Goal: Information Seeking & Learning: Learn about a topic

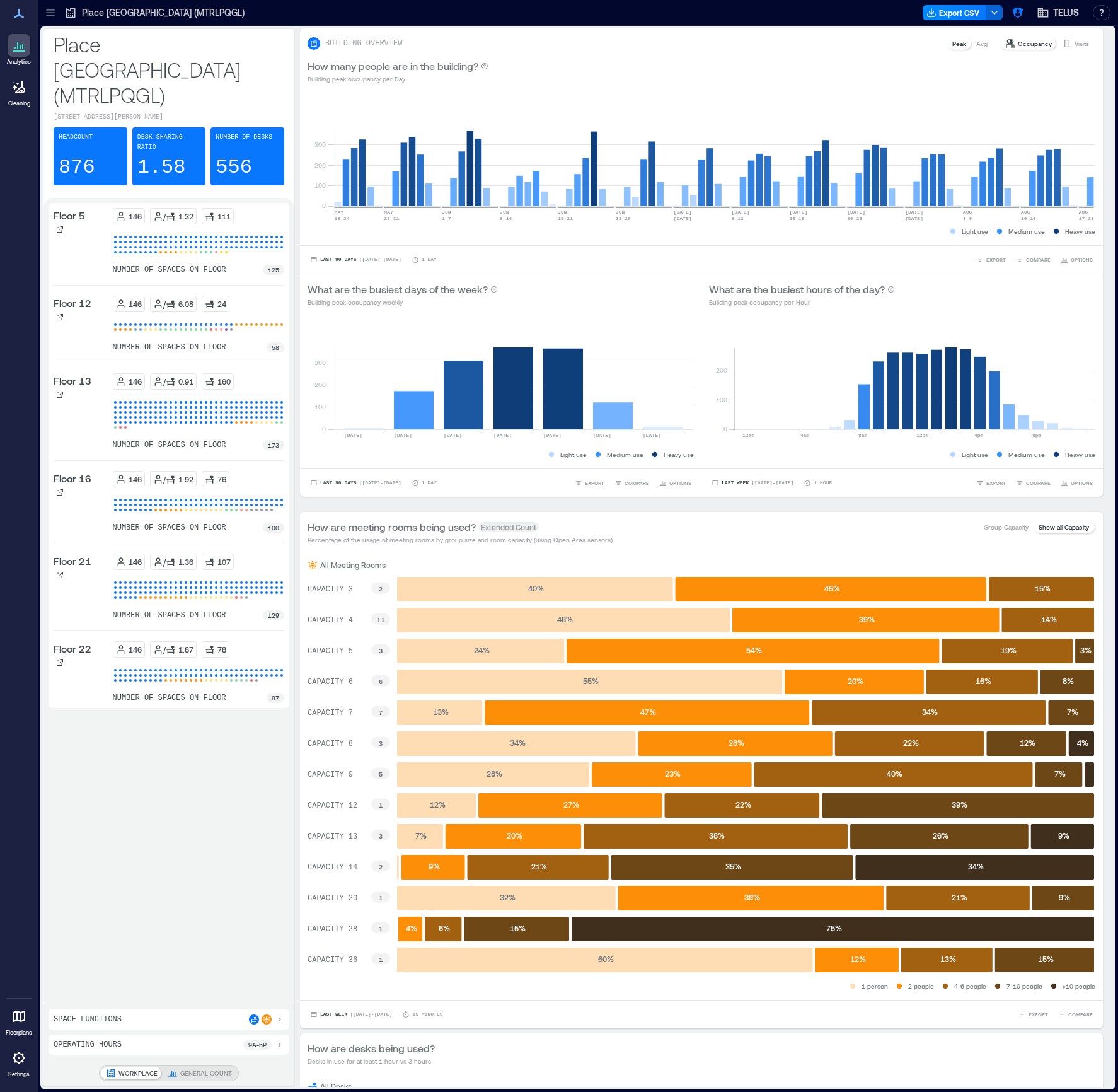
click at [49, 14] on icon at bounding box center [50, 15] width 8 height 1
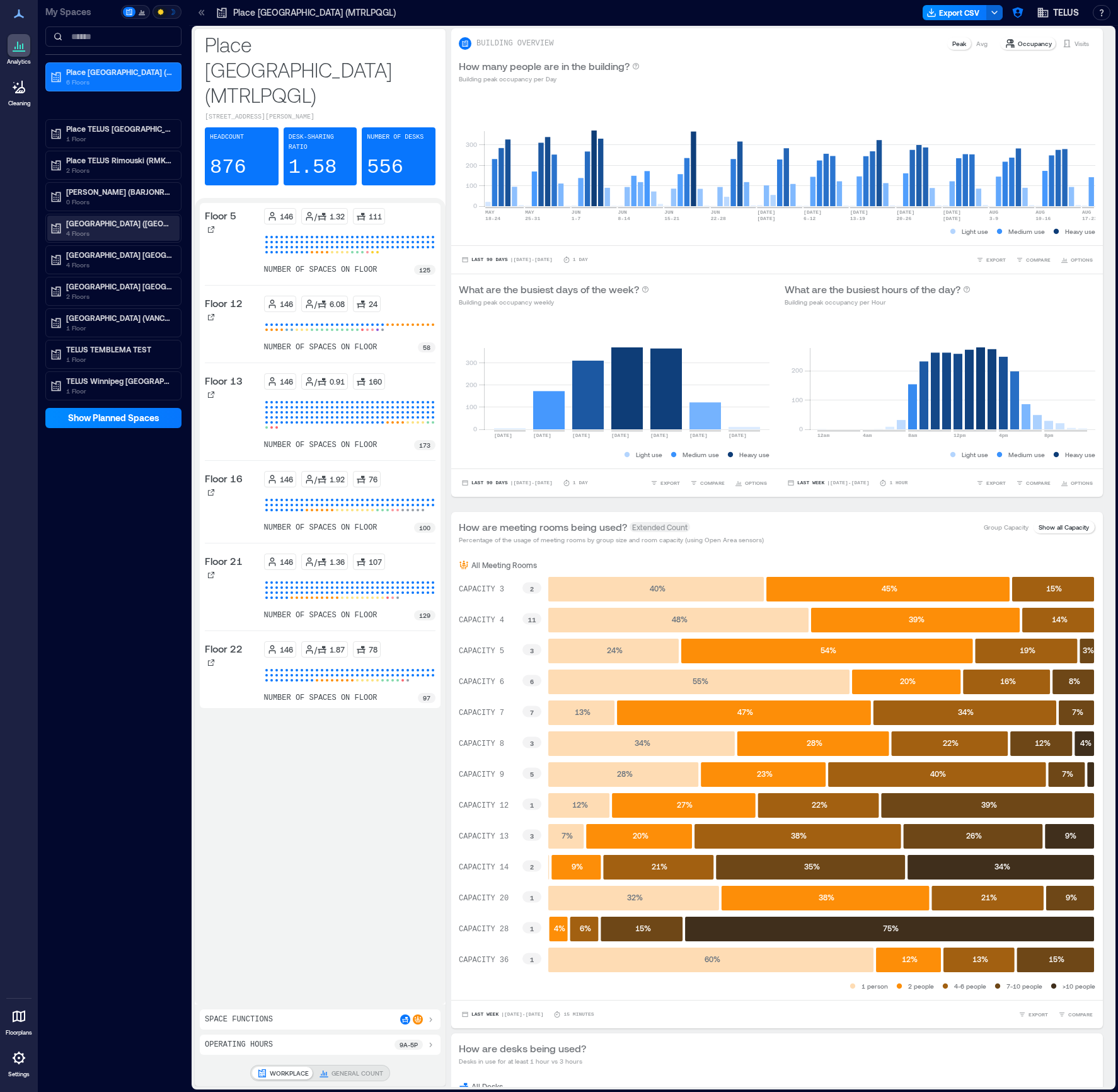
click at [94, 232] on p "4 Floors" at bounding box center [119, 233] width 106 height 10
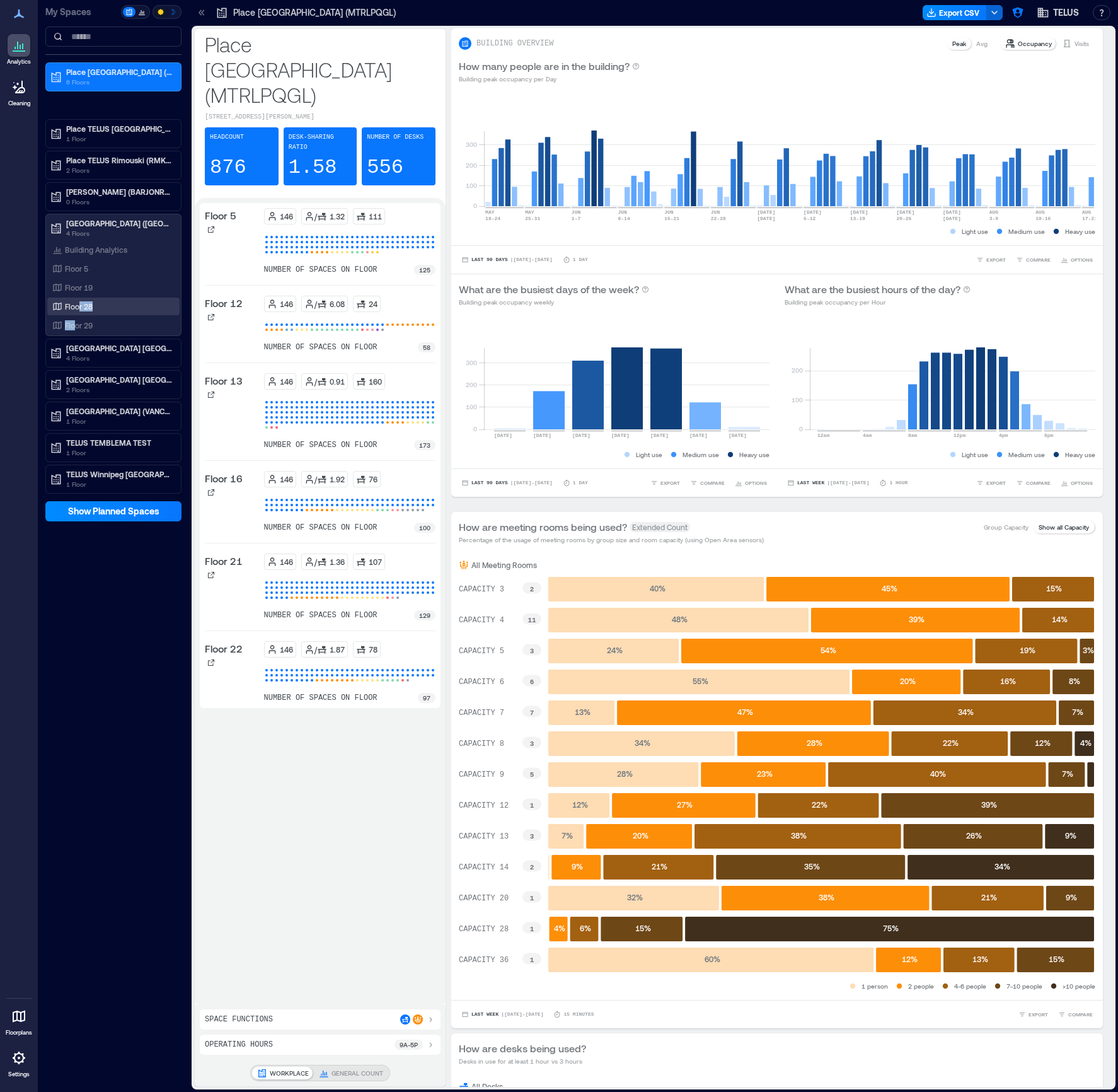
drag, startPoint x: 75, startPoint y: 324, endPoint x: 78, endPoint y: 306, distance: 18.2
click at [78, 306] on div "Building Analytics Floor 5 Floor 19 Floor 28 Floor 29" at bounding box center [114, 288] width 132 height 94
click at [78, 306] on p "Floor 28" at bounding box center [78, 306] width 28 height 10
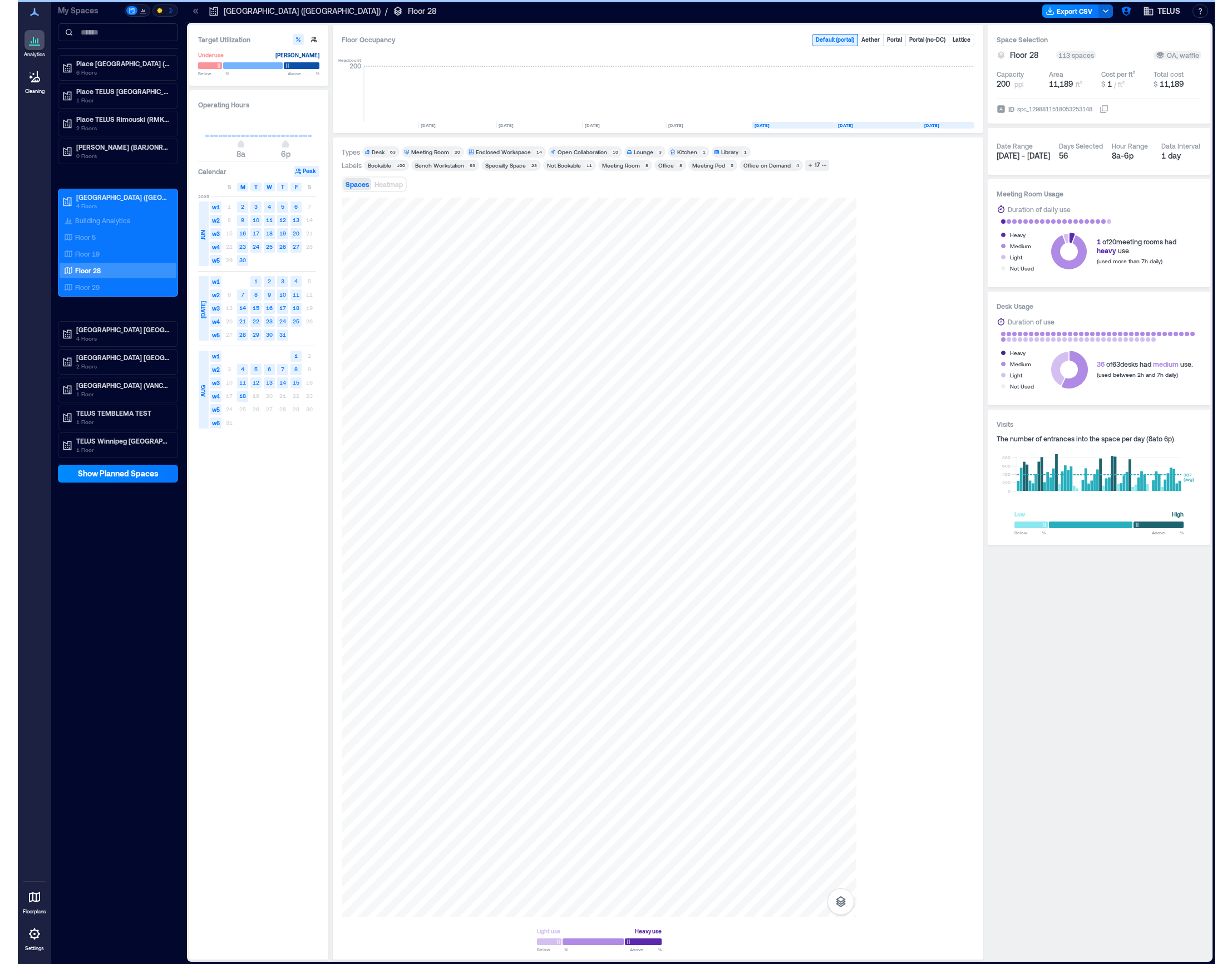
scroll to position [0, 853]
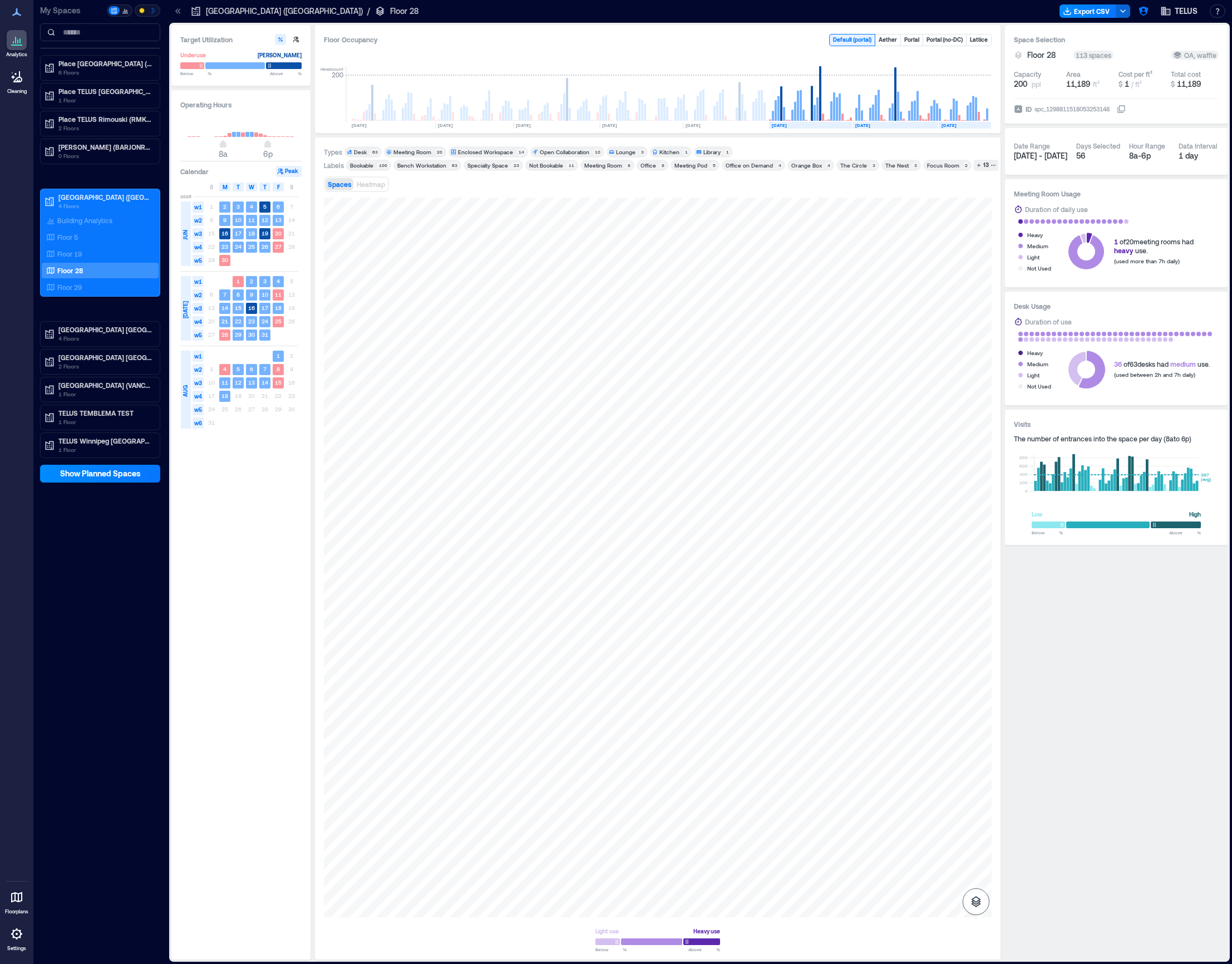
click at [971, 901] on icon "button" at bounding box center [976, 901] width 13 height 13
click at [979, 873] on icon "button" at bounding box center [976, 869] width 13 height 13
click at [947, 870] on icon "button" at bounding box center [949, 869] width 7 height 7
click at [932, 873] on p "Entry" at bounding box center [931, 876] width 13 height 7
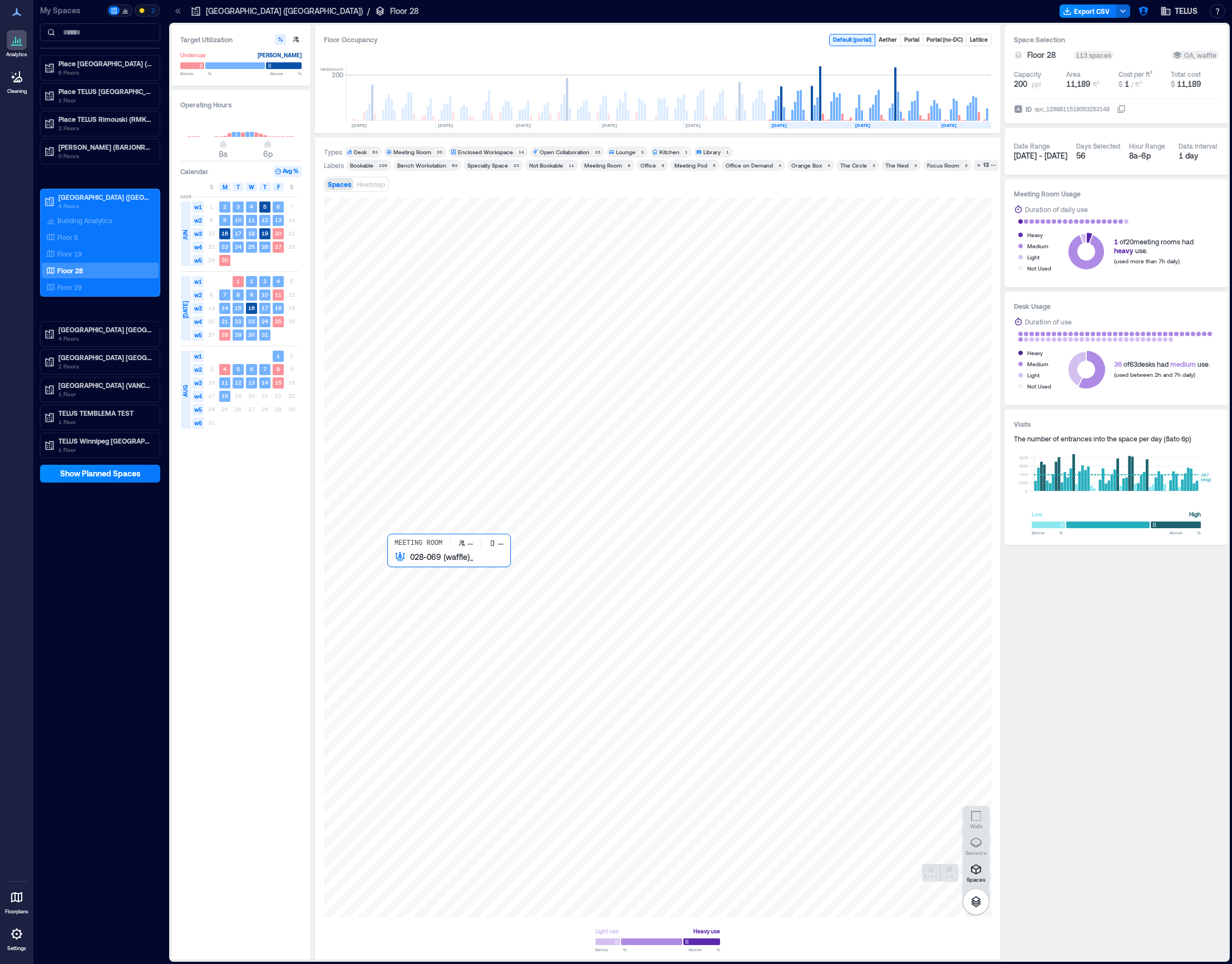
click at [397, 571] on div at bounding box center [658, 557] width 668 height 720
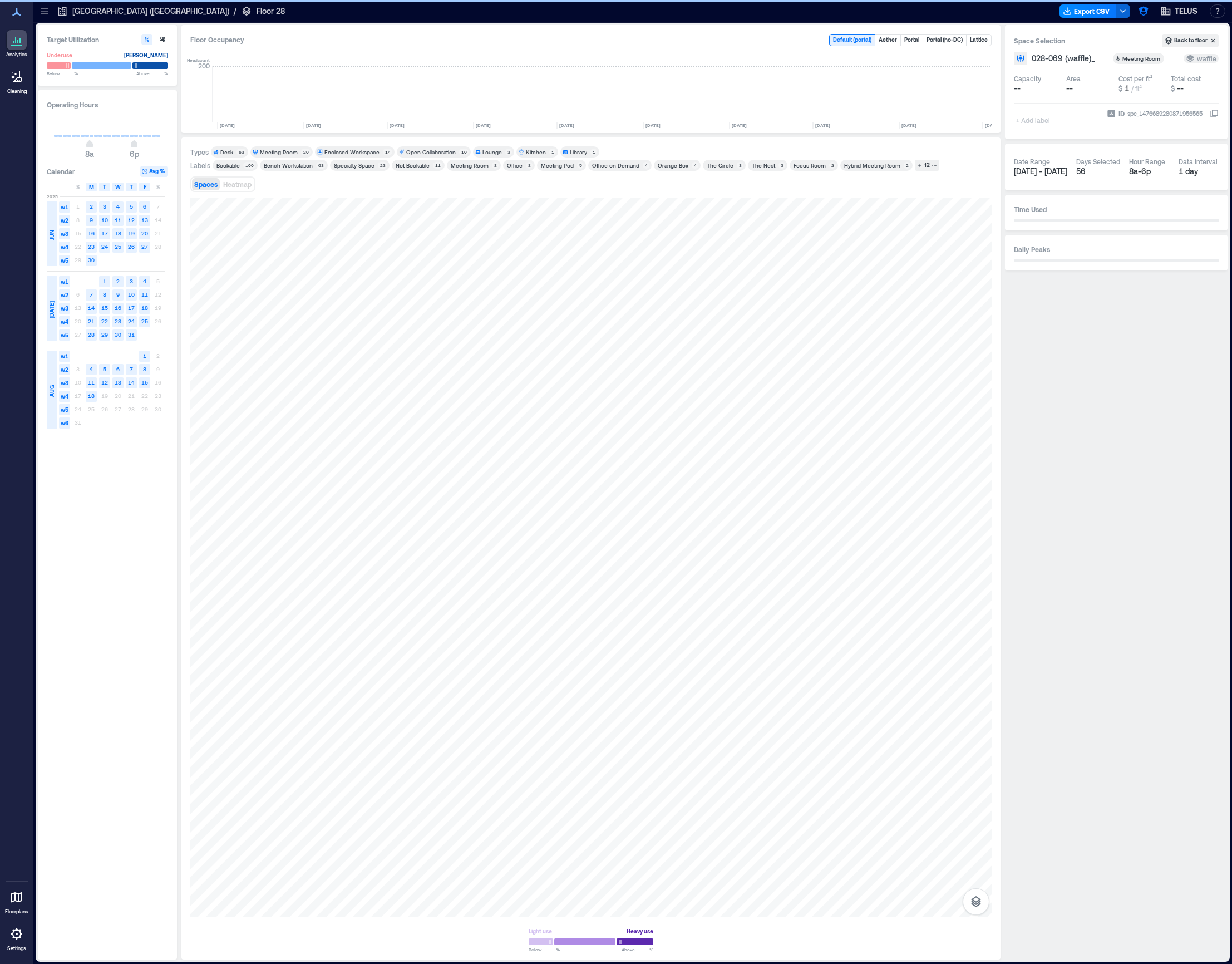
scroll to position [0, 720]
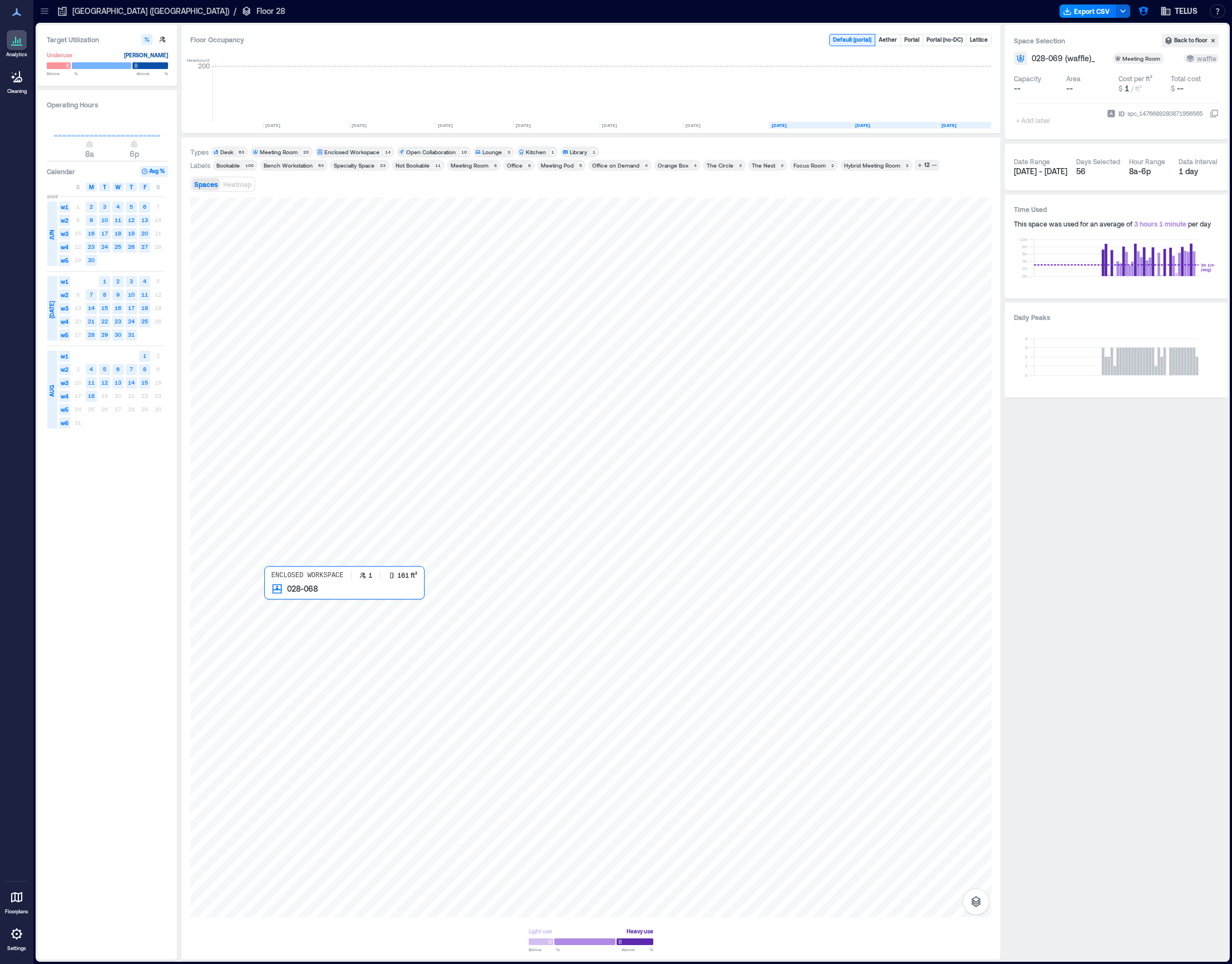
click at [284, 610] on div at bounding box center [591, 557] width 802 height 720
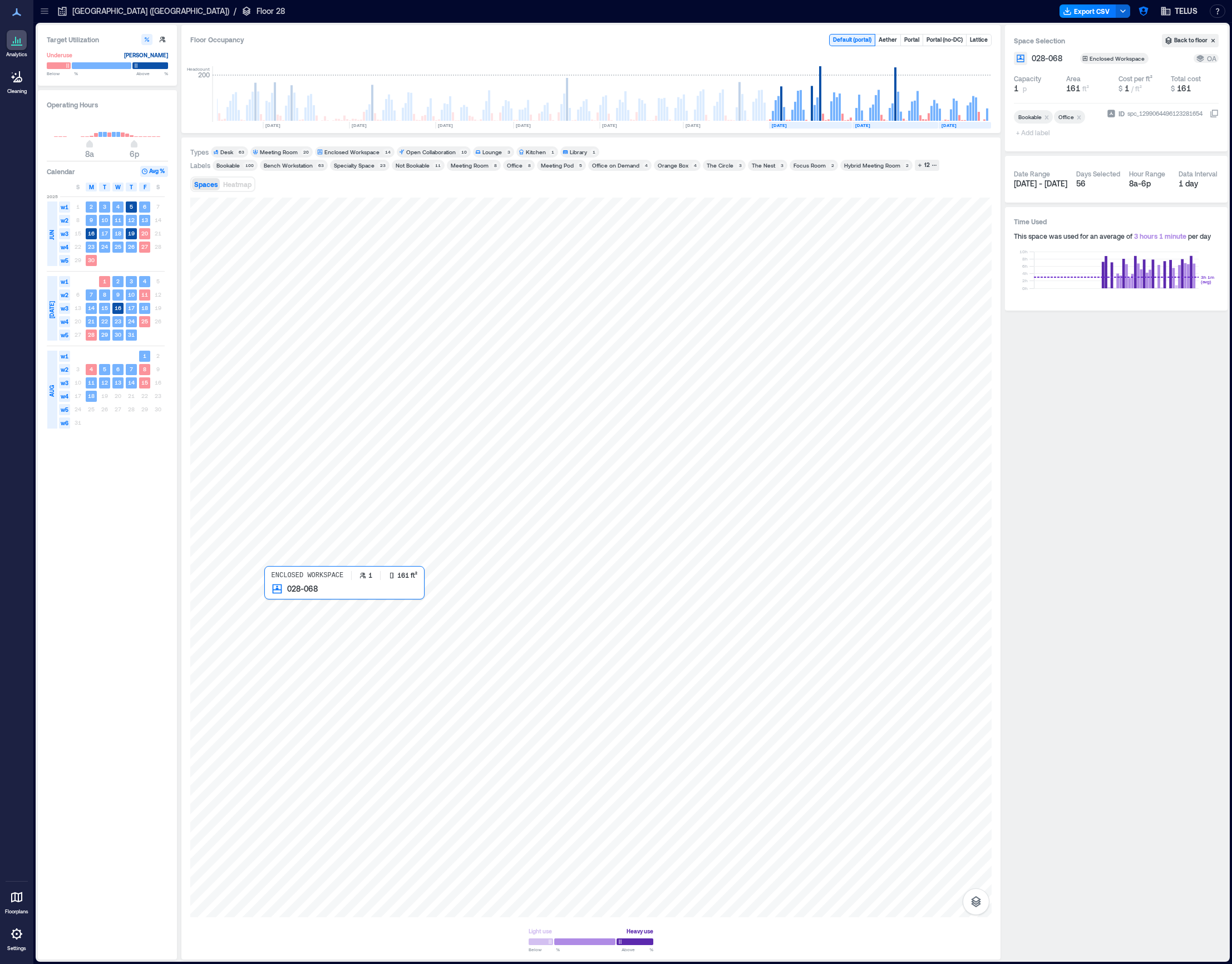
click at [284, 606] on div at bounding box center [591, 557] width 802 height 720
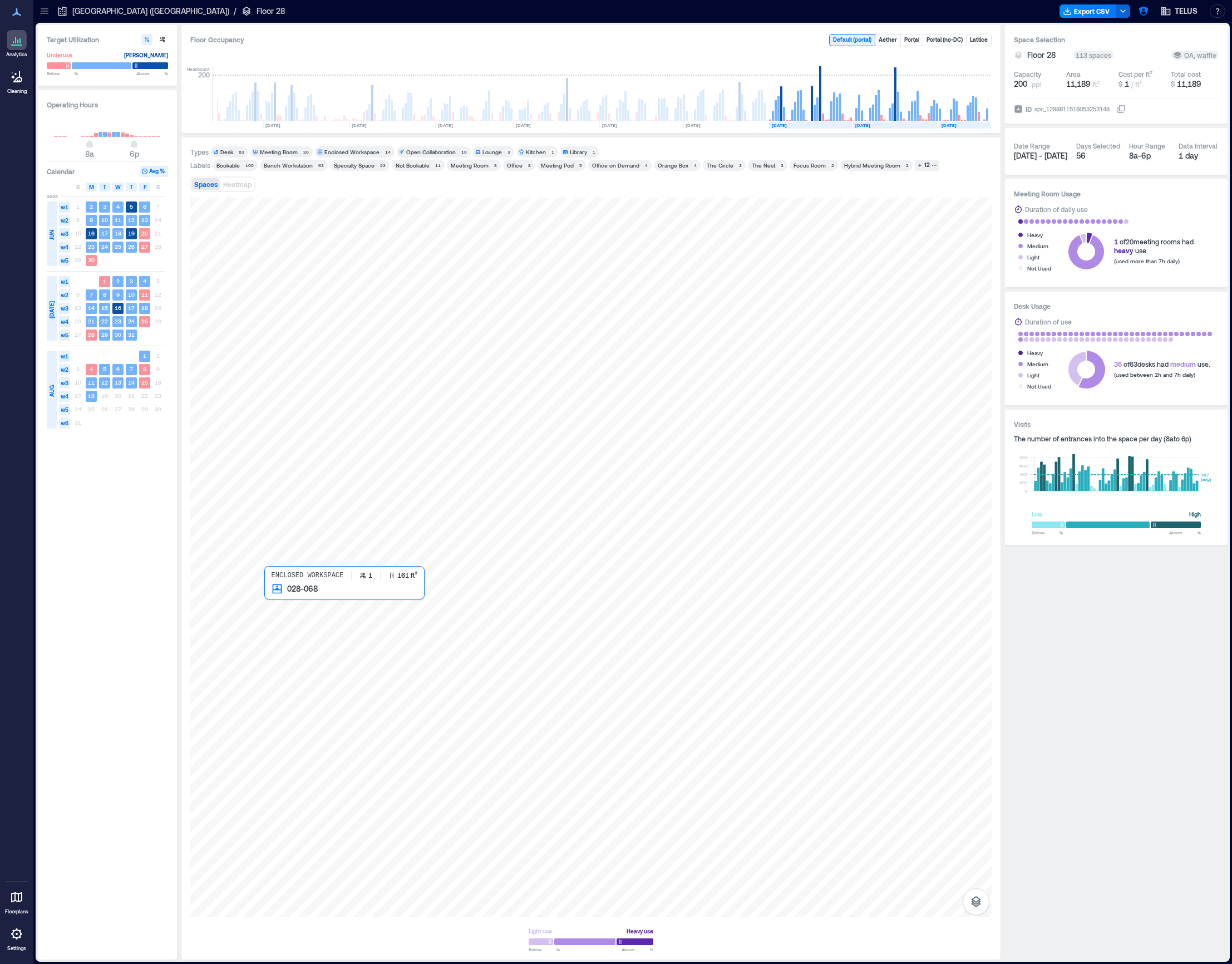
click at [284, 615] on div at bounding box center [591, 557] width 802 height 720
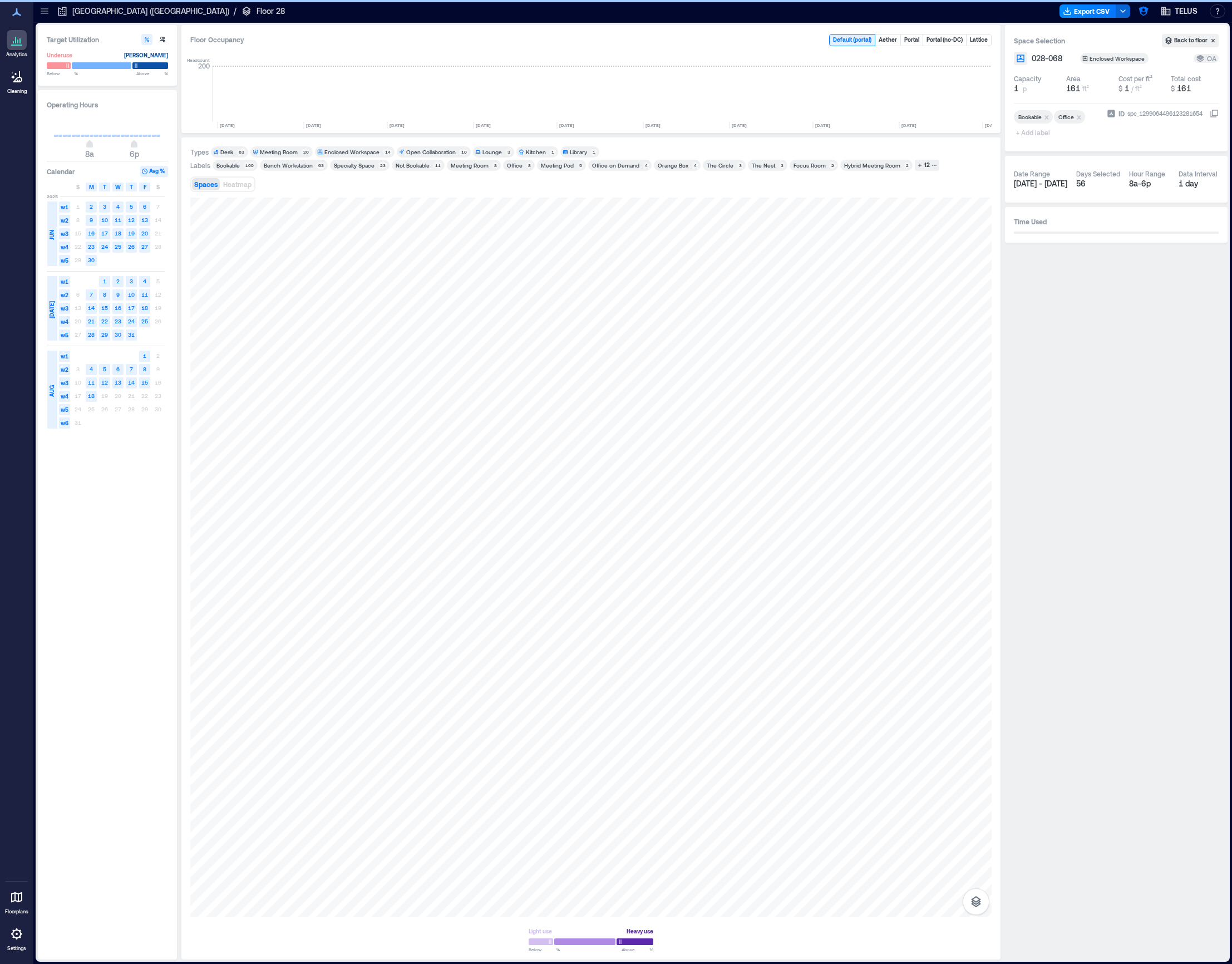
scroll to position [0, 720]
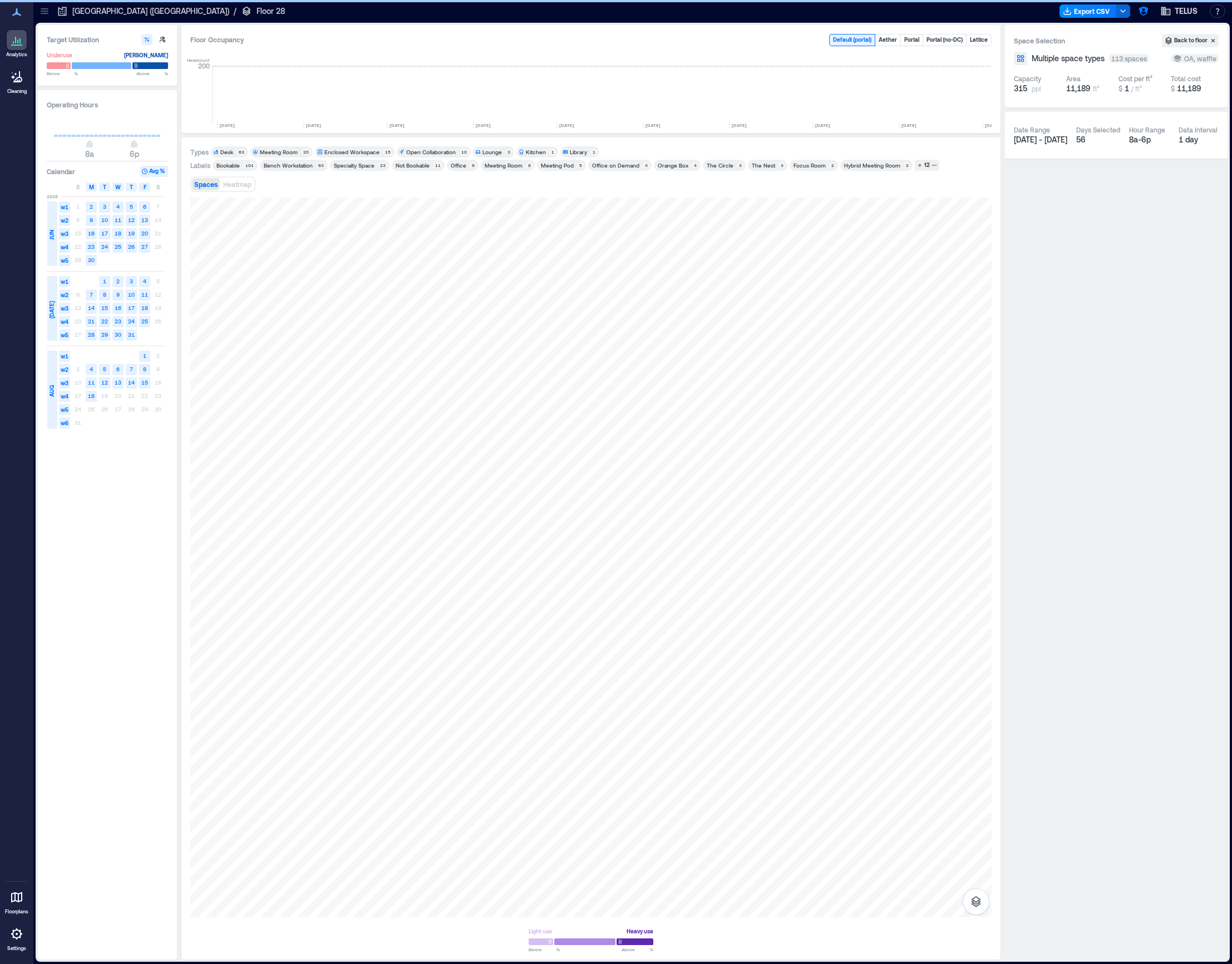
scroll to position [0, 720]
click at [285, 598] on div at bounding box center [591, 557] width 802 height 720
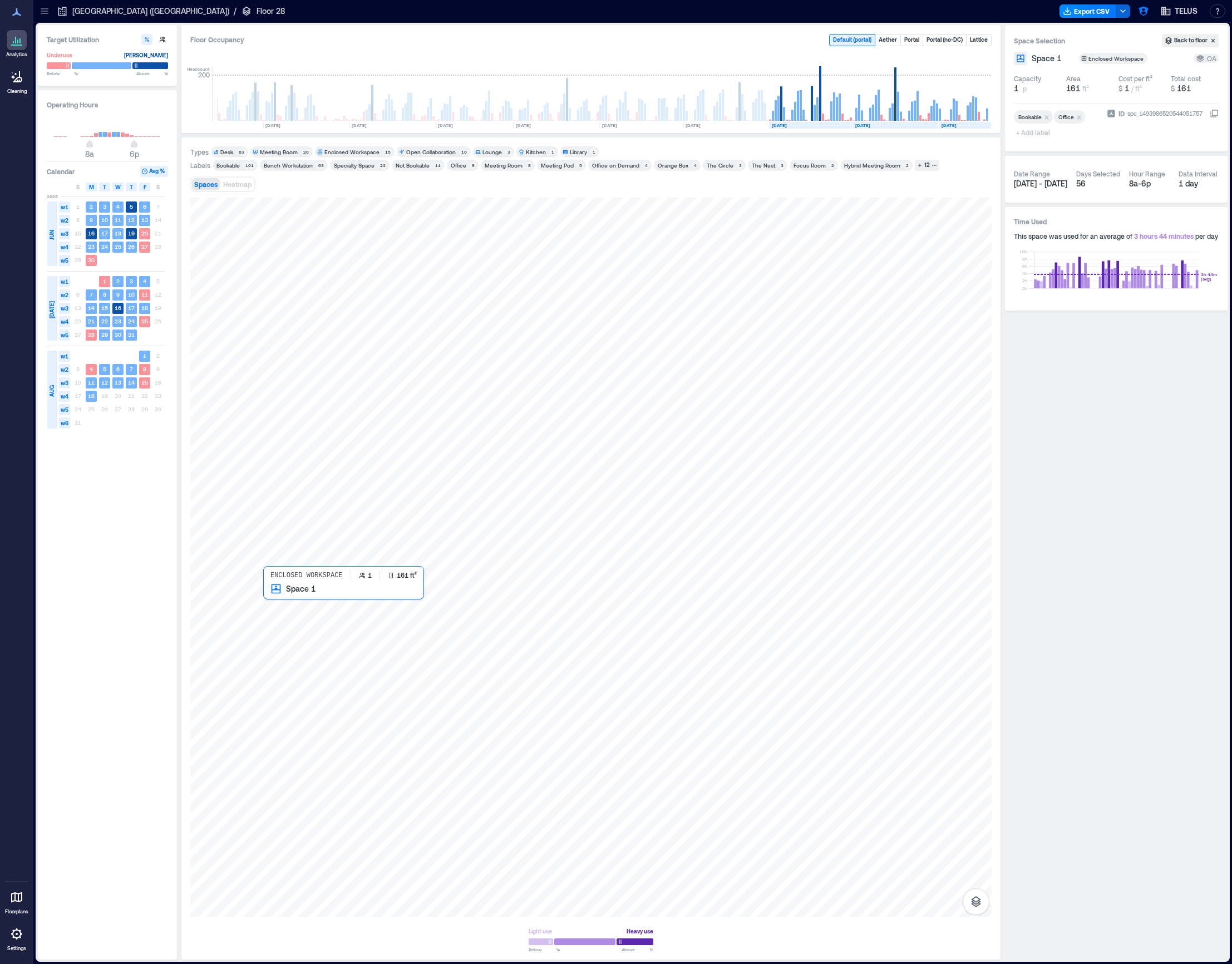
click at [282, 601] on div at bounding box center [591, 557] width 802 height 720
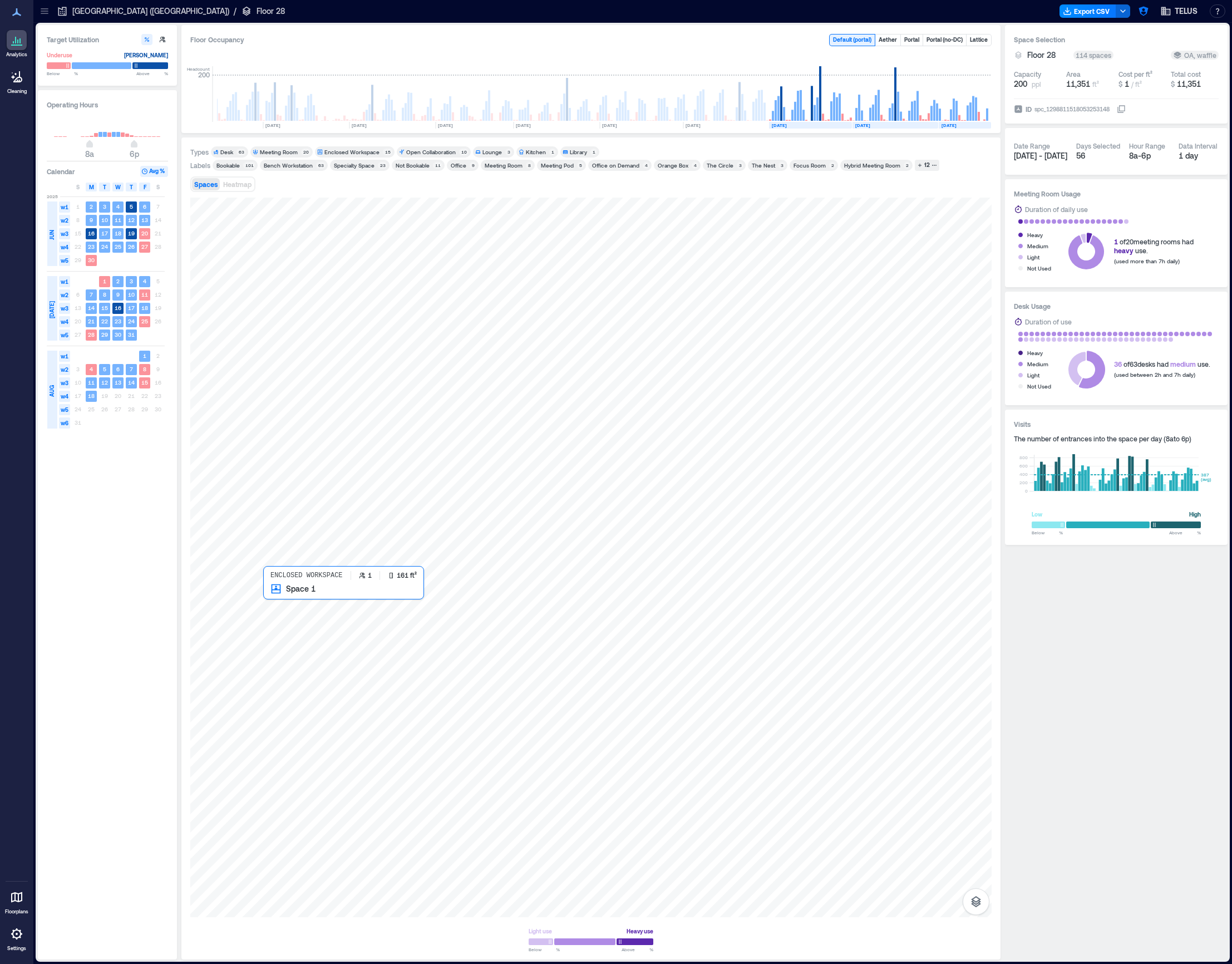
click at [284, 601] on div at bounding box center [591, 557] width 802 height 720
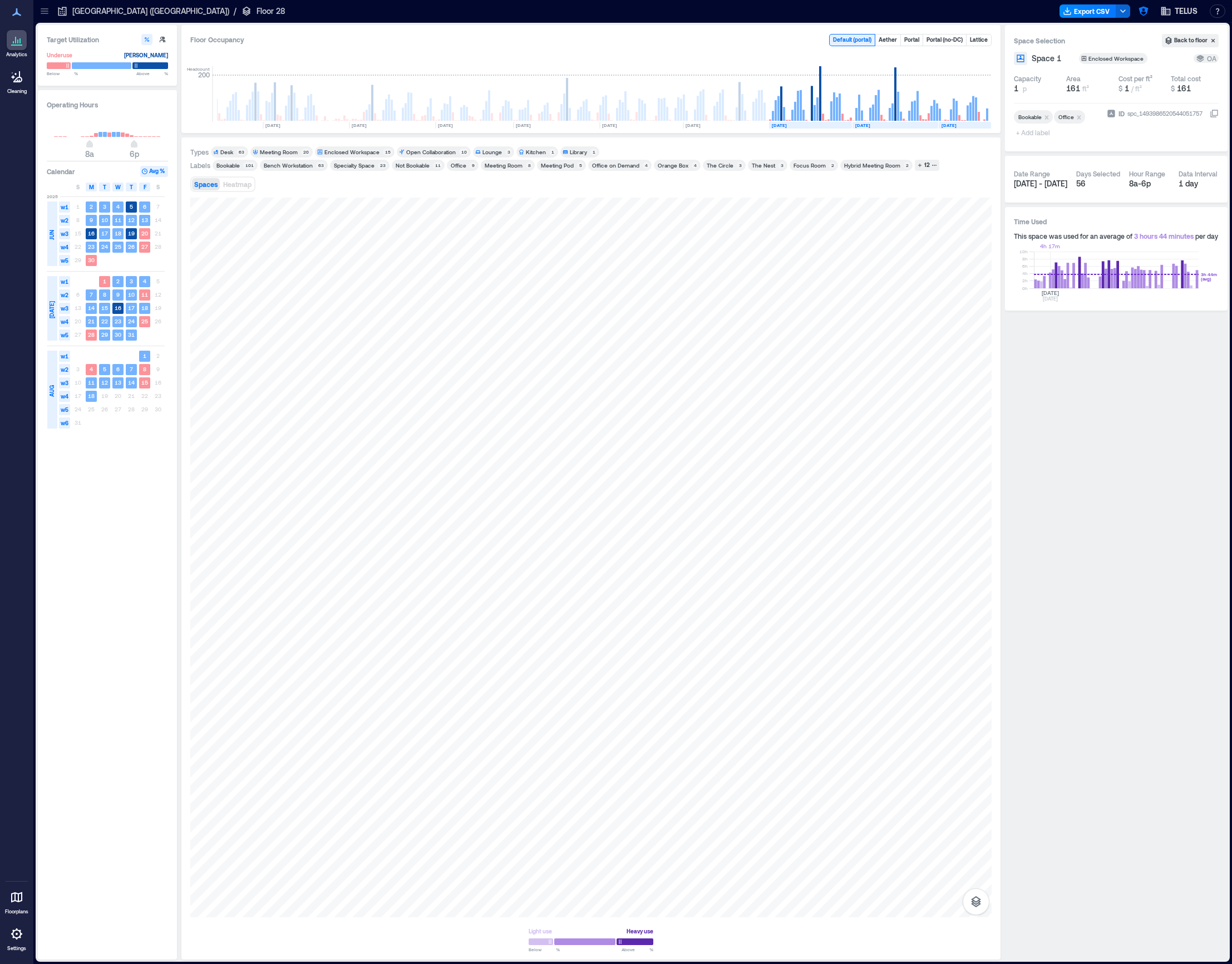
click at [1050, 275] on rect at bounding box center [1116, 270] width 165 height 36
